Goal: Transaction & Acquisition: Subscribe to service/newsletter

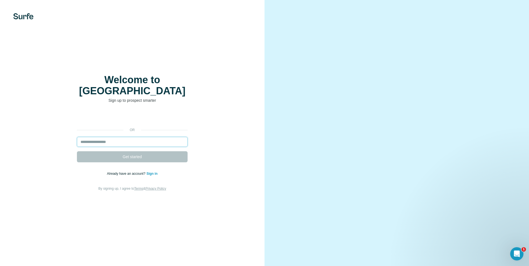
click at [106, 137] on input "email" at bounding box center [132, 142] width 111 height 10
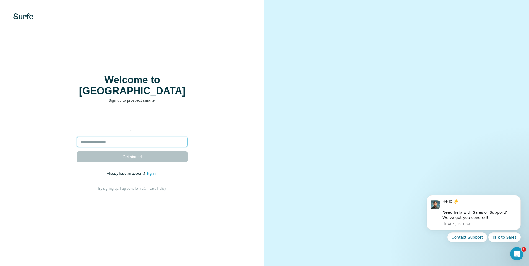
type input "**********"
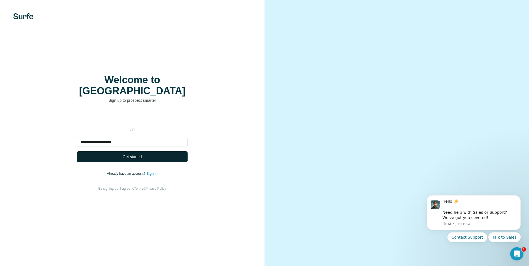
click at [140, 154] on span "Get started" at bounding box center [132, 157] width 19 height 6
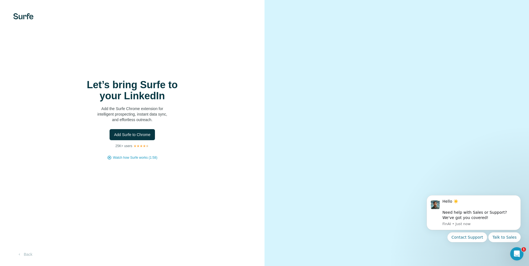
click at [201, 150] on div "Let’s bring Surfe to your LinkedIn Add the Surfe Chrome extension for intellige…" at bounding box center [132, 119] width 242 height 81
click at [295, 141] on div at bounding box center [397, 133] width 265 height 266
click at [126, 157] on span "Watch how Surfe works (1:58)" at bounding box center [135, 157] width 44 height 5
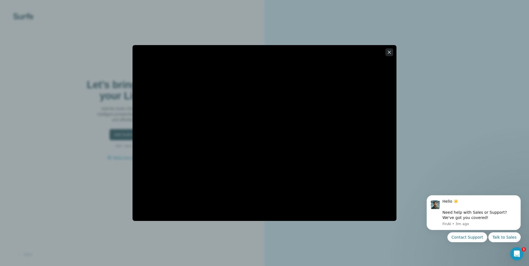
click at [389, 52] on icon "button" at bounding box center [390, 53] width 6 height 6
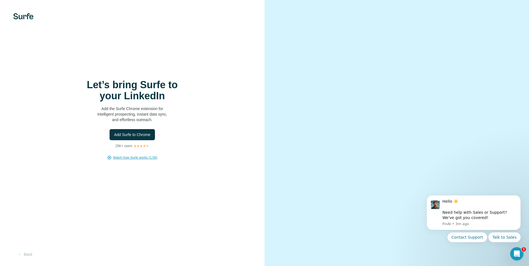
click at [22, 17] on img at bounding box center [23, 16] width 20 height 6
click at [514, 75] on div at bounding box center [397, 133] width 265 height 266
